Goal: Task Accomplishment & Management: Manage account settings

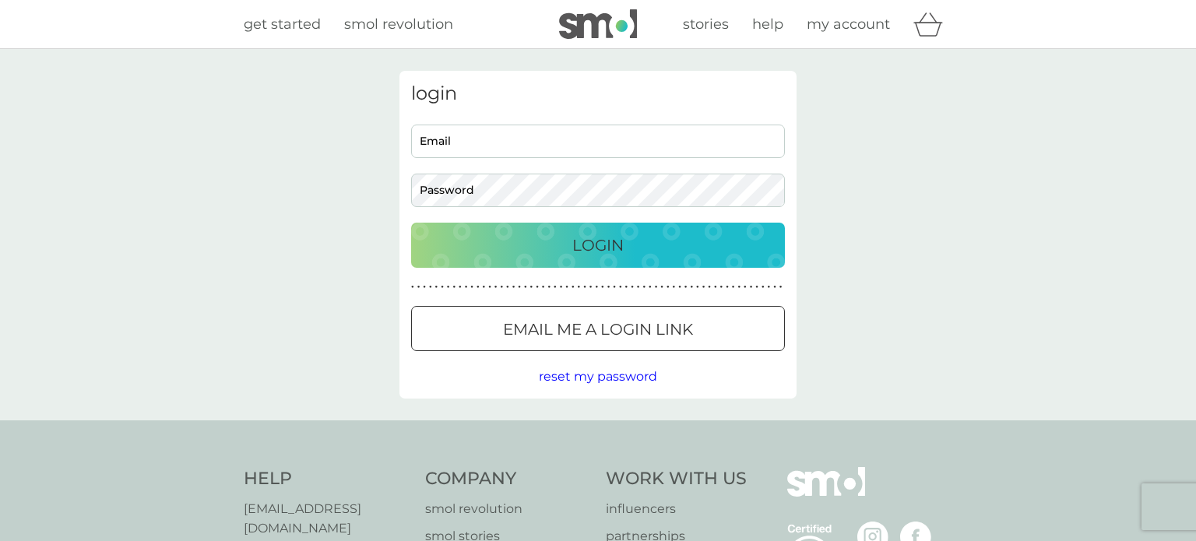
type input "[PERSON_NAME][EMAIL_ADDRESS][PERSON_NAME][DOMAIN_NAME]"
click at [595, 248] on p "Login" at bounding box center [597, 245] width 51 height 25
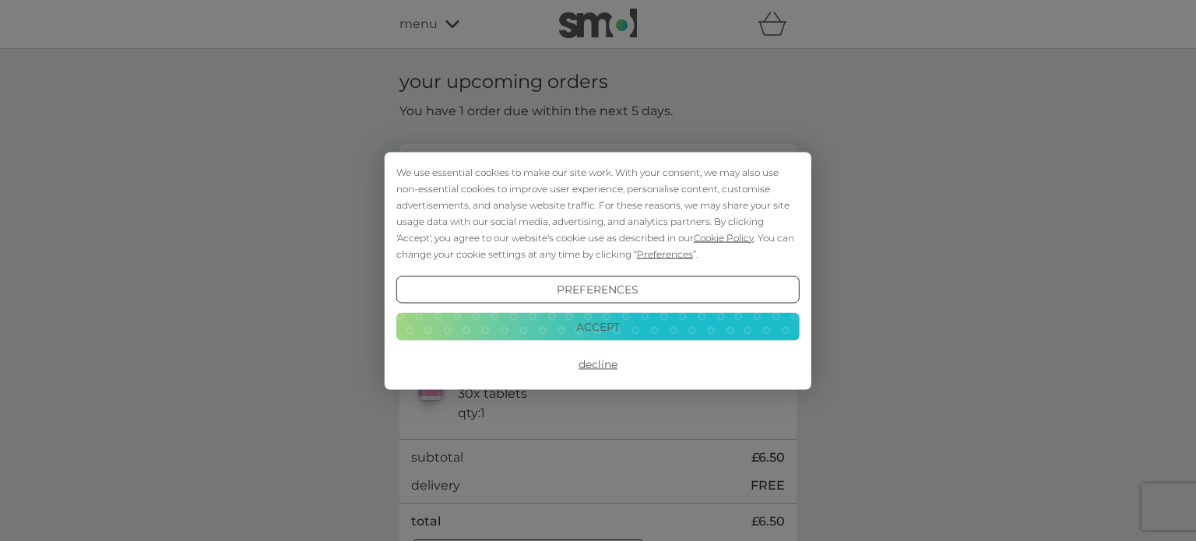
click at [574, 322] on button "Accept" at bounding box center [597, 327] width 403 height 28
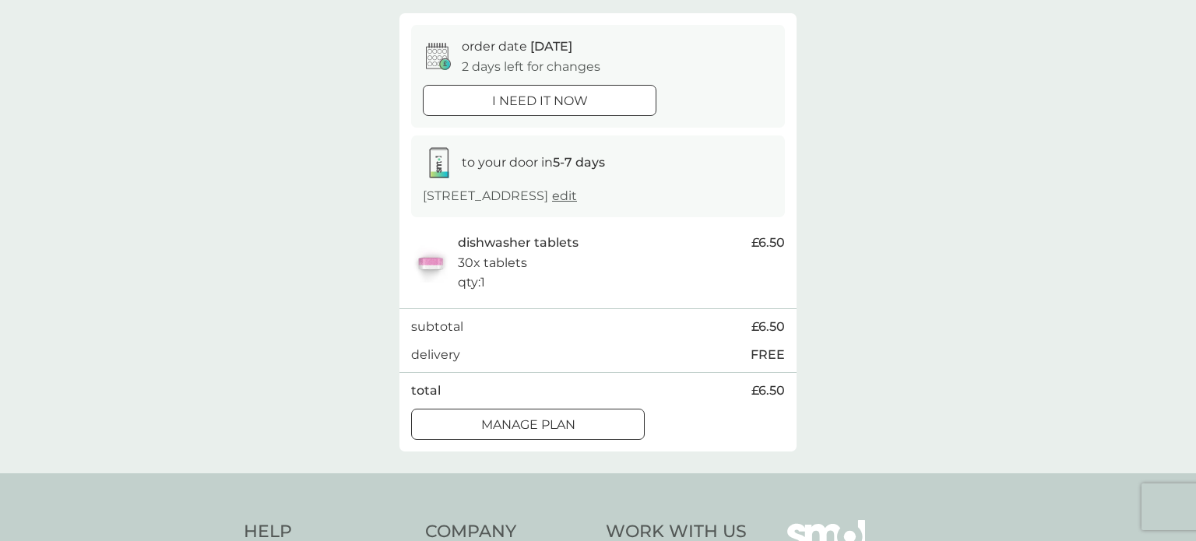
scroll to position [132, 0]
click at [546, 422] on div at bounding box center [546, 422] width 0 height 0
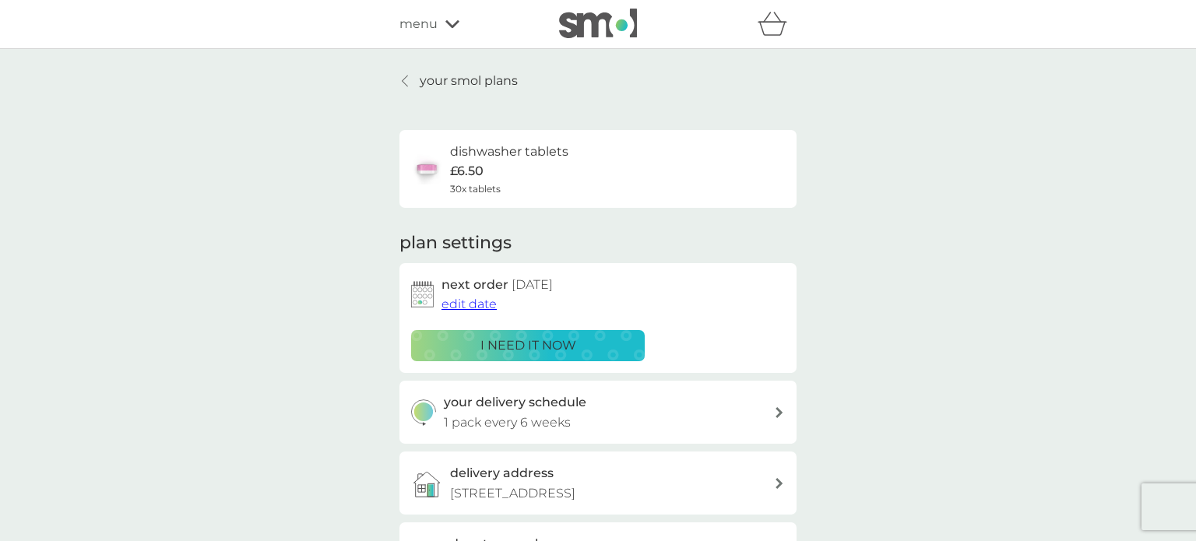
click at [461, 304] on span "edit date" at bounding box center [468, 304] width 55 height 15
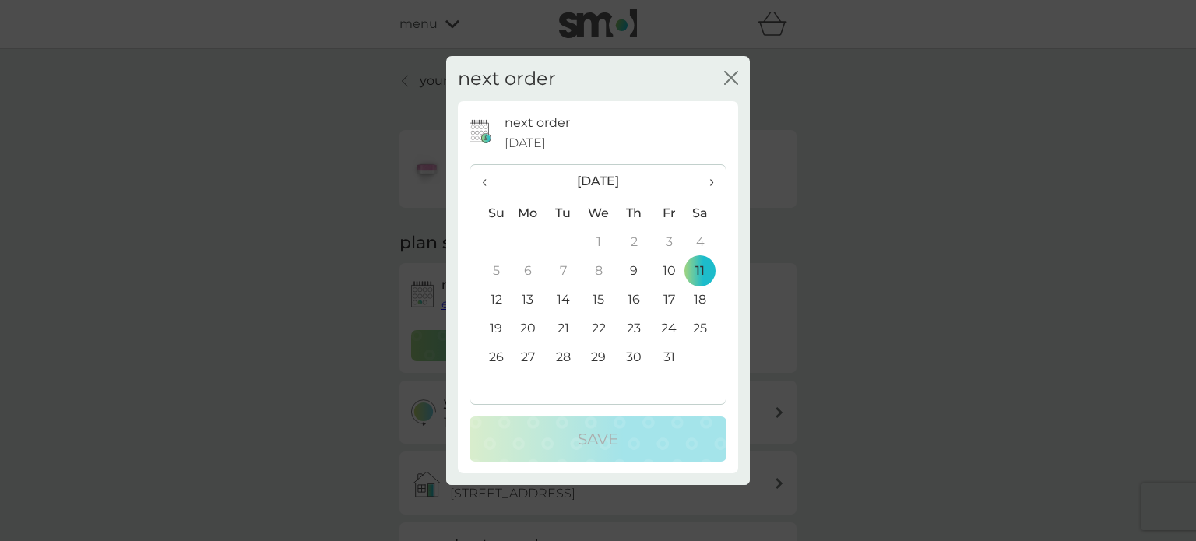
click at [669, 352] on td "31" at bounding box center [669, 356] width 35 height 29
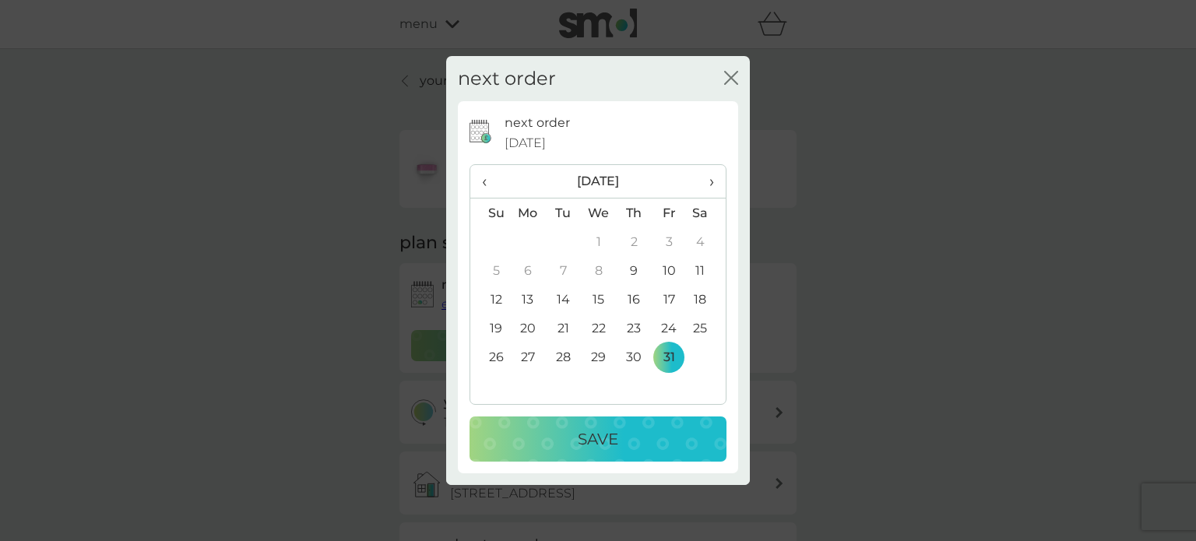
click at [620, 435] on div "Save" at bounding box center [598, 439] width 226 height 25
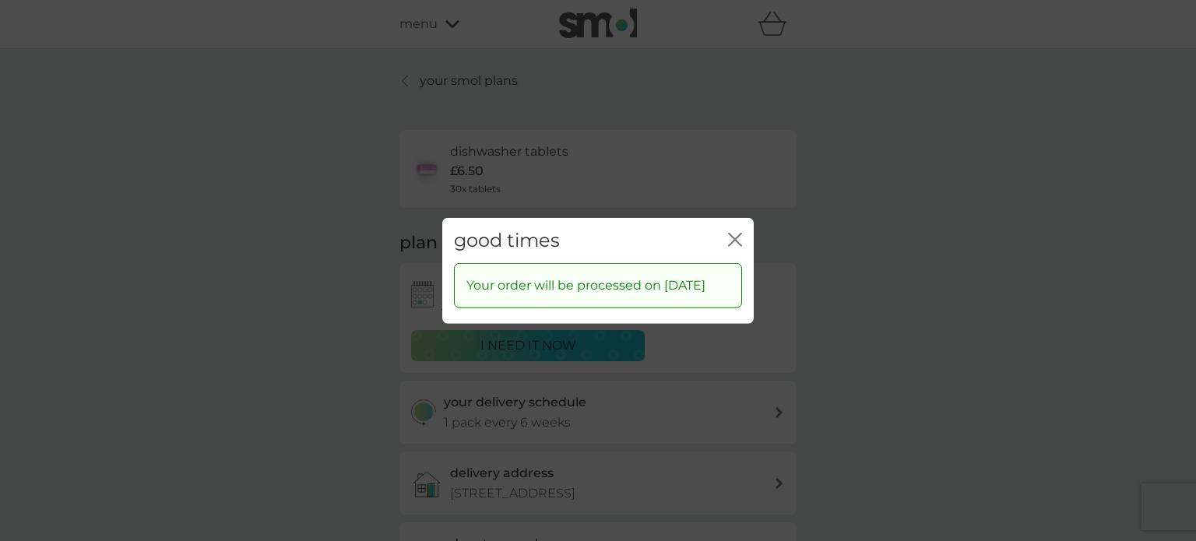
click at [735, 232] on icon "close" at bounding box center [735, 239] width 14 height 14
